Goal: Transaction & Acquisition: Purchase product/service

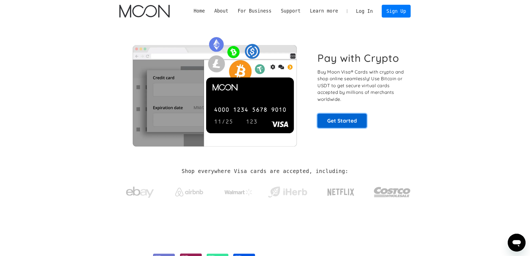
click at [332, 121] on link "Get Started" at bounding box center [341, 121] width 49 height 14
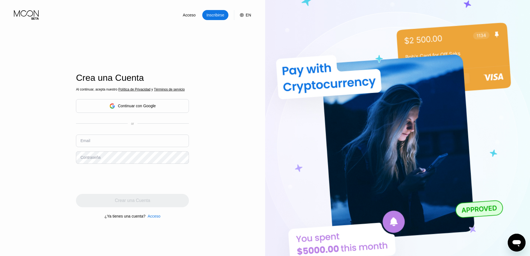
click at [155, 107] on div "Continuar con Google" at bounding box center [137, 105] width 38 height 4
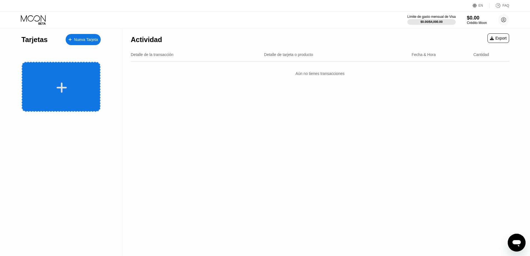
click at [68, 86] on div at bounding box center [61, 87] width 69 height 13
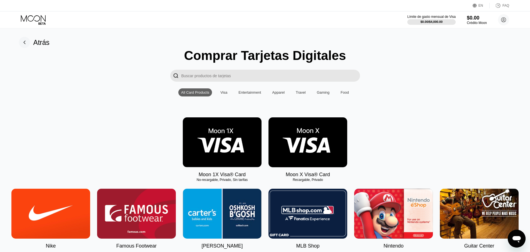
click at [236, 137] on img at bounding box center [222, 142] width 79 height 50
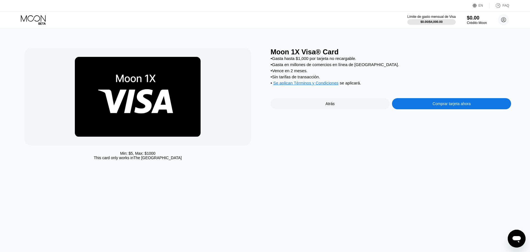
click at [424, 105] on div "Comprar tarjeta ahora" at bounding box center [451, 103] width 119 height 11
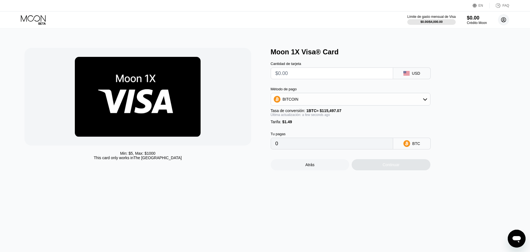
click at [506, 20] on circle at bounding box center [503, 19] width 11 height 11
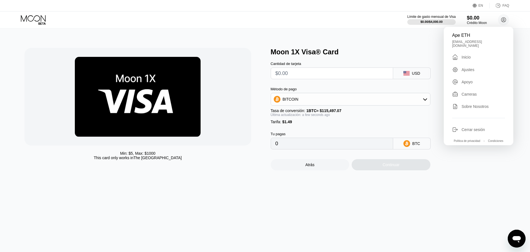
click at [357, 48] on div "Moon 1X Visa® Card" at bounding box center [391, 52] width 241 height 8
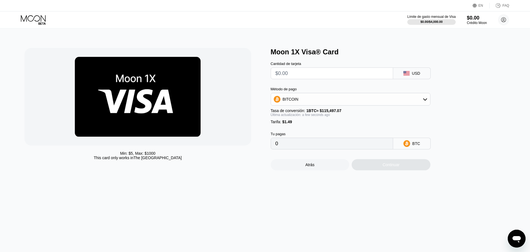
click at [297, 72] on input "text" at bounding box center [331, 73] width 113 height 11
click at [418, 73] on div "USD" at bounding box center [416, 73] width 8 height 4
click at [414, 75] on div "USD" at bounding box center [416, 73] width 8 height 4
click at [359, 100] on div "BITCOIN" at bounding box center [350, 98] width 159 height 11
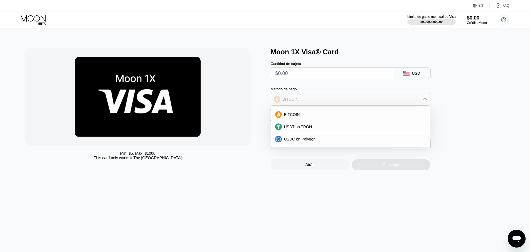
click at [359, 100] on div "BITCOIN" at bounding box center [350, 98] width 159 height 11
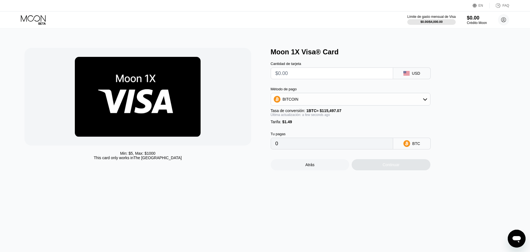
click at [364, 43] on div "Min: $ 5 , Max: $ 1000 This card only works in The United States Moon 1X Visa® …" at bounding box center [265, 139] width 534 height 223
click at [416, 75] on div "USD" at bounding box center [416, 73] width 8 height 4
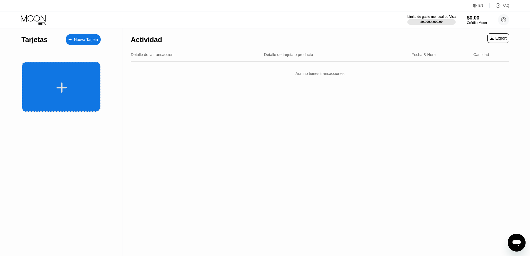
click at [73, 82] on div at bounding box center [61, 87] width 69 height 13
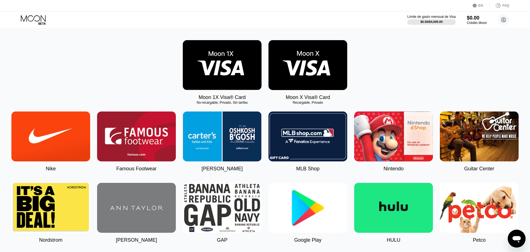
scroll to position [83, 0]
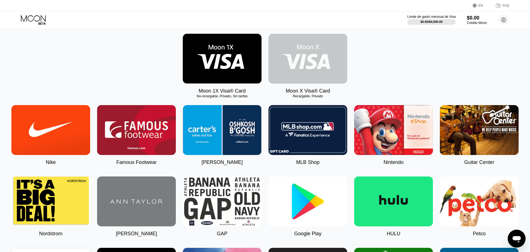
click at [322, 68] on img at bounding box center [307, 59] width 79 height 50
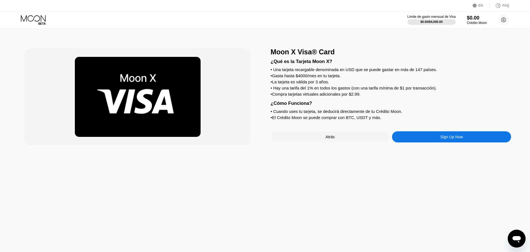
click at [448, 139] on div "Sign Up Now" at bounding box center [451, 136] width 23 height 4
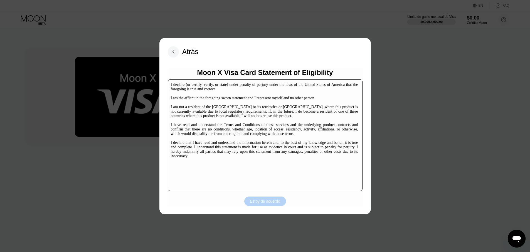
click at [271, 201] on div "Estoy de acuerdo" at bounding box center [265, 200] width 30 height 5
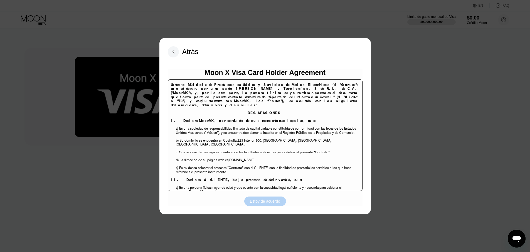
click at [271, 200] on div "Estoy de acuerdo" at bounding box center [265, 200] width 30 height 5
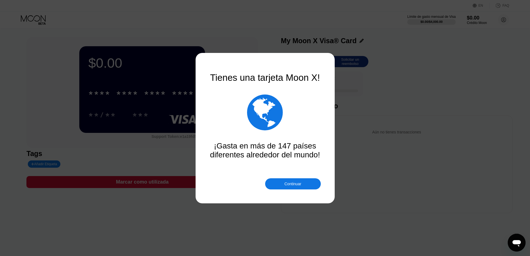
click at [290, 181] on div "Continuar" at bounding box center [292, 183] width 17 height 4
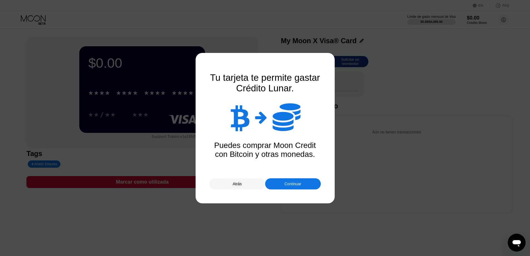
click at [289, 183] on div "Continuar" at bounding box center [292, 183] width 17 height 4
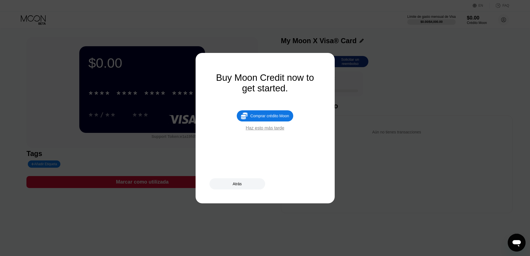
click at [272, 130] on div "Haz esto más tarde" at bounding box center [265, 127] width 39 height 5
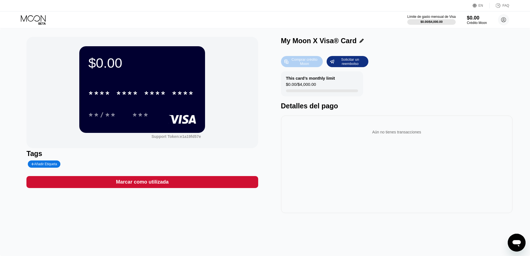
click at [300, 67] on div "Comprar crédito Moon" at bounding box center [302, 61] width 42 height 11
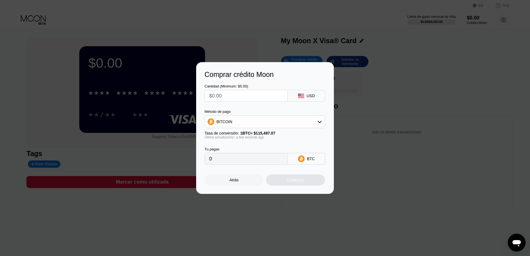
click at [301, 95] on icon at bounding box center [301, 95] width 6 height 4
click at [302, 95] on icon at bounding box center [301, 95] width 6 height 4
click at [319, 126] on div "BITCOIN" at bounding box center [265, 121] width 120 height 11
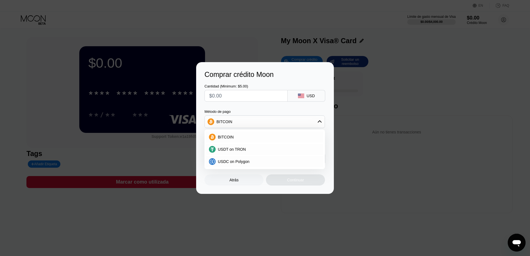
click at [319, 126] on div "BITCOIN" at bounding box center [265, 121] width 120 height 11
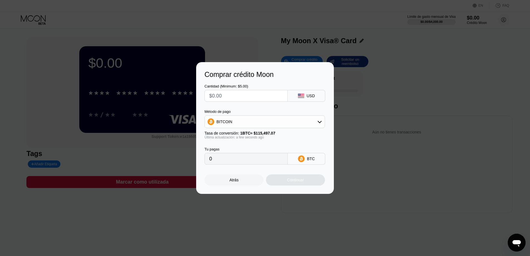
click at [225, 185] on div "Atrás" at bounding box center [233, 179] width 59 height 11
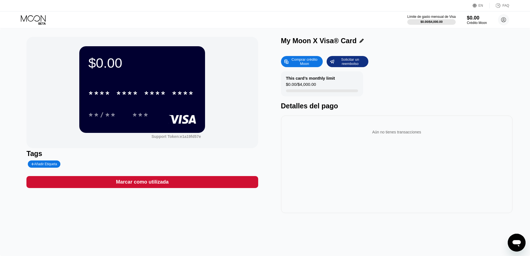
click at [394, 77] on div "This card’s monthly limit $0.00 / $4,000.00 Detalles del pago" at bounding box center [396, 90] width 231 height 39
click at [421, 129] on div "Aún no tienes transacciones" at bounding box center [396, 132] width 223 height 16
click at [289, 63] on icon at bounding box center [287, 61] width 4 height 4
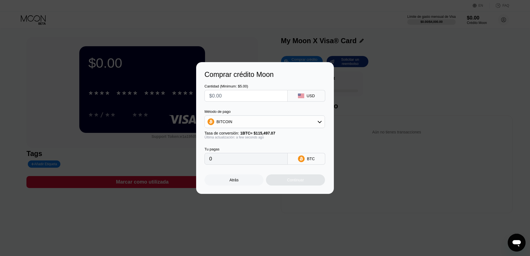
click at [237, 189] on div "Comprar crédito Moon Cantidad (Minimum: $5.00) USD Método de pago BITCOIN Tasa …" at bounding box center [265, 128] width 138 height 132
click at [240, 182] on div "Atrás" at bounding box center [233, 179] width 59 height 11
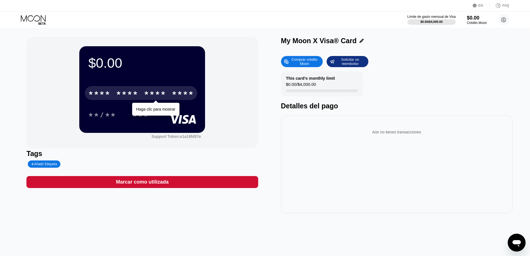
click at [178, 92] on div "****" at bounding box center [183, 93] width 22 height 9
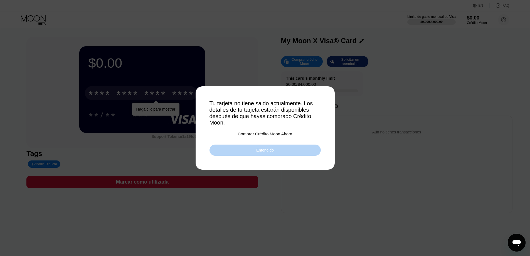
click at [252, 149] on div "Entendido" at bounding box center [264, 149] width 111 height 11
